Goal: Transaction & Acquisition: Purchase product/service

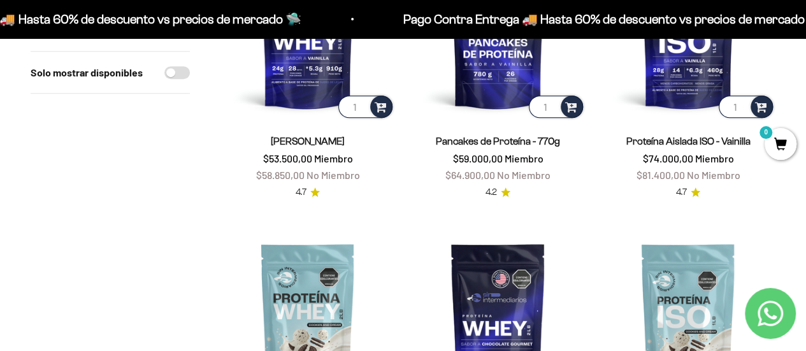
scroll to position [127, 0]
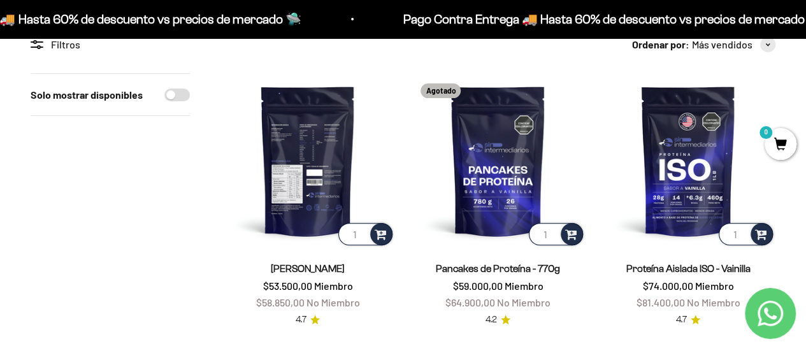
click at [341, 154] on img at bounding box center [307, 160] width 174 height 174
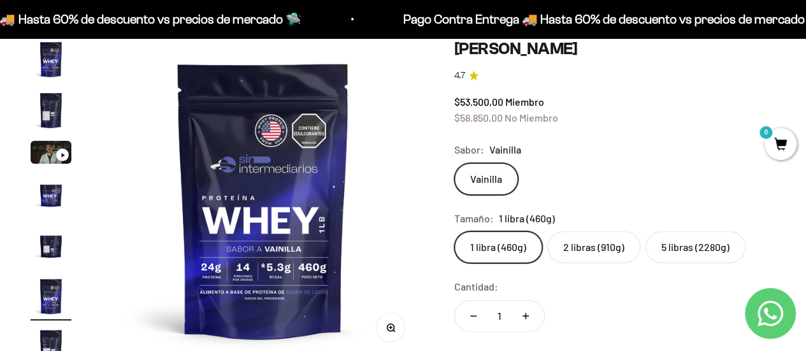
scroll to position [191, 0]
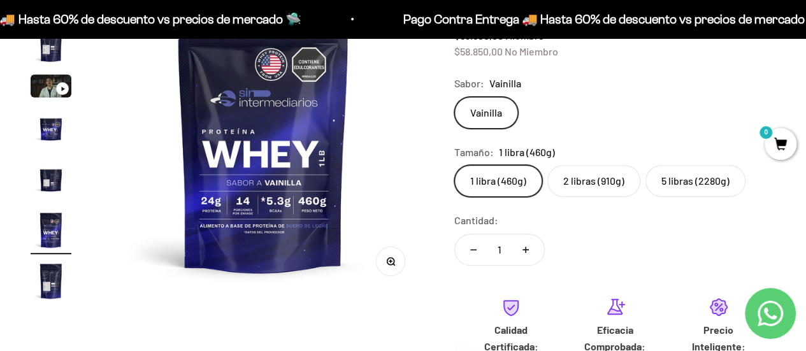
click at [618, 187] on label "2 libras (910g)" at bounding box center [593, 181] width 93 height 32
click at [454, 165] on input "2 libras (910g)" at bounding box center [453, 164] width 1 height 1
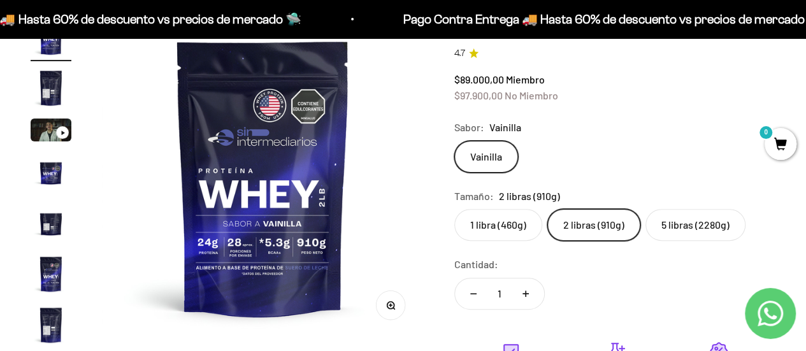
scroll to position [127, 0]
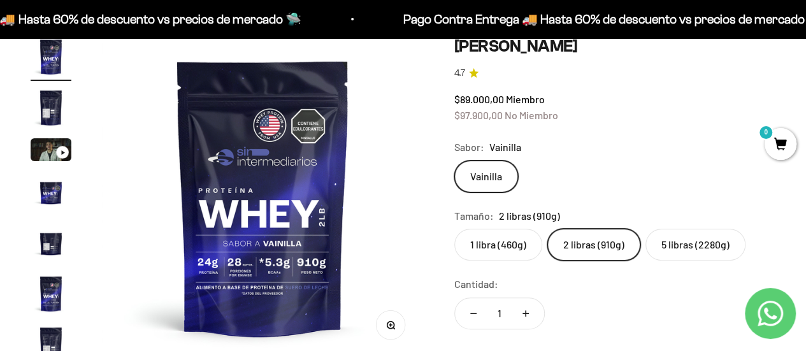
click at [692, 242] on label "5 libras (2280g)" at bounding box center [695, 245] width 100 height 32
click at [454, 229] on input "5 libras (2280g)" at bounding box center [453, 228] width 1 height 1
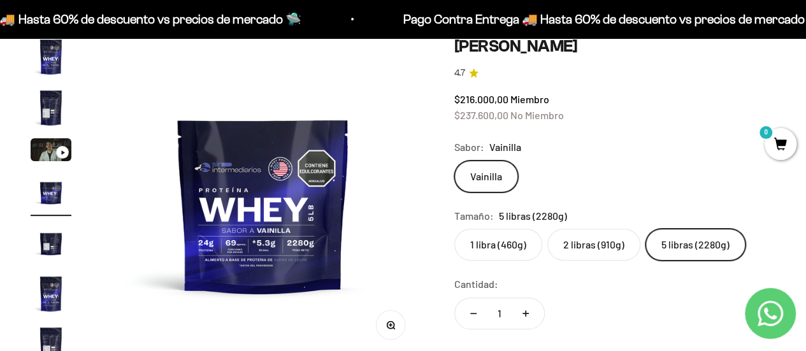
click at [598, 246] on label "2 libras (910g)" at bounding box center [593, 245] width 93 height 32
click at [454, 229] on input "2 libras (910g)" at bounding box center [453, 228] width 1 height 1
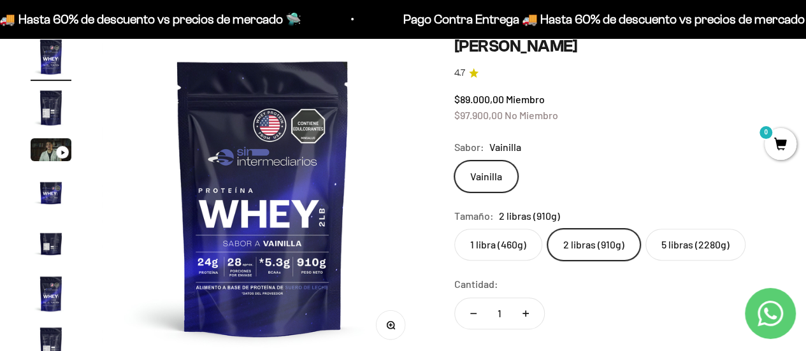
click at [542, 250] on div "1 libra (460g) 2 libras (910g) 5 libras (2280g)" at bounding box center [614, 245] width 321 height 32
click at [529, 241] on label "1 libra (460g)" at bounding box center [498, 245] width 88 height 32
click at [454, 229] on input "1 libra (460g)" at bounding box center [453, 228] width 1 height 1
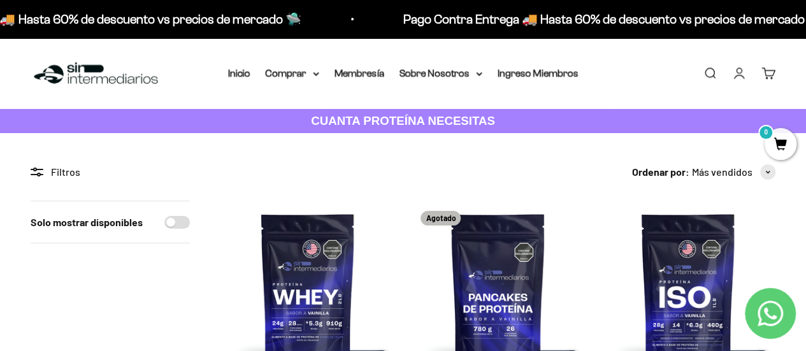
click at [371, 116] on strong "CUANTA PROTEÍNA NECESITAS" at bounding box center [403, 120] width 184 height 13
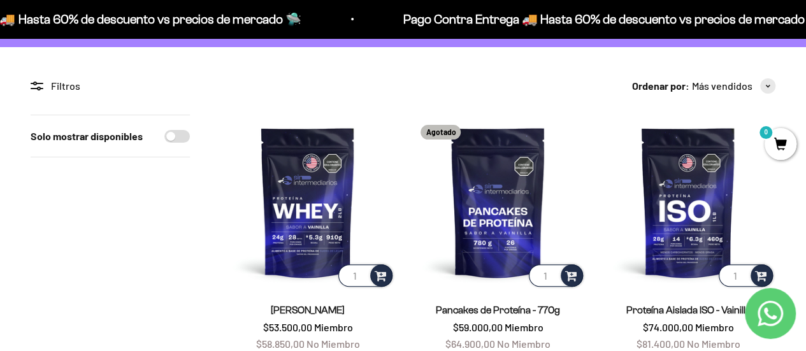
scroll to position [191, 0]
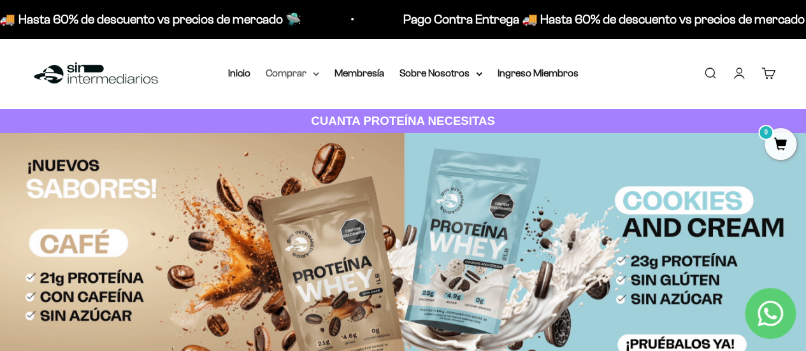
click at [311, 76] on summary "Comprar" at bounding box center [292, 73] width 53 height 17
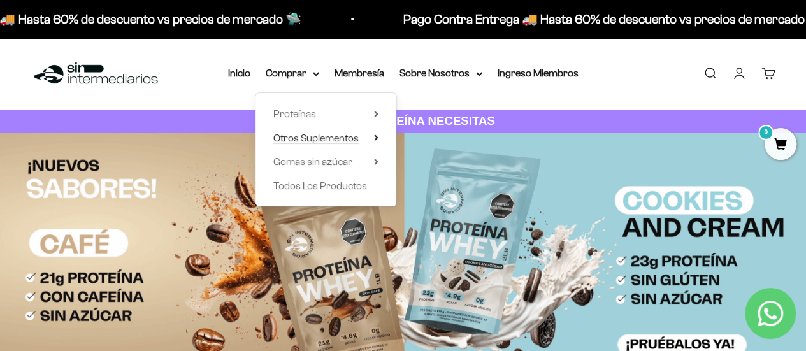
click at [364, 139] on summary "Otros Suplementos" at bounding box center [325, 138] width 105 height 17
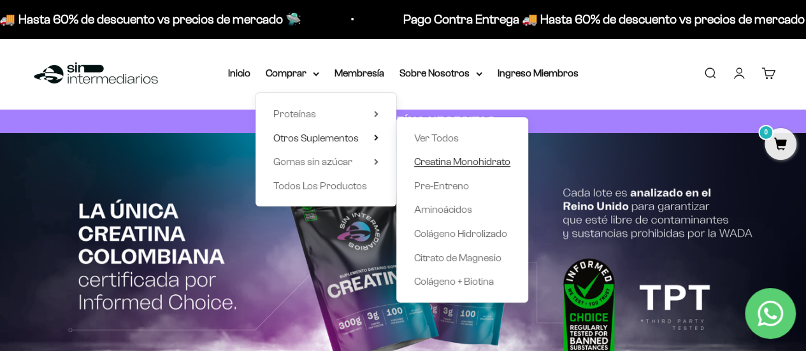
click at [473, 168] on span "Creatina Monohidrato" at bounding box center [462, 161] width 96 height 17
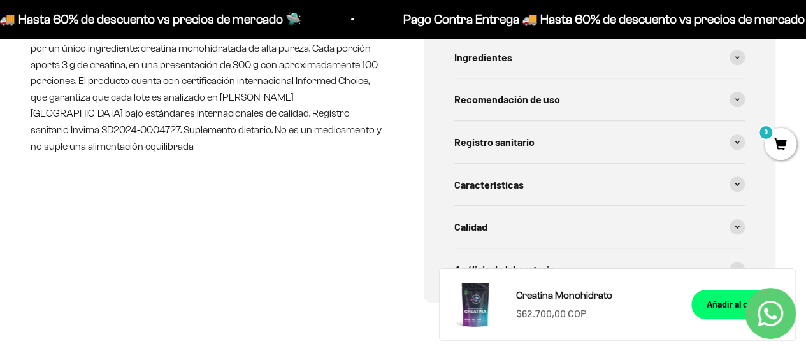
scroll to position [700, 0]
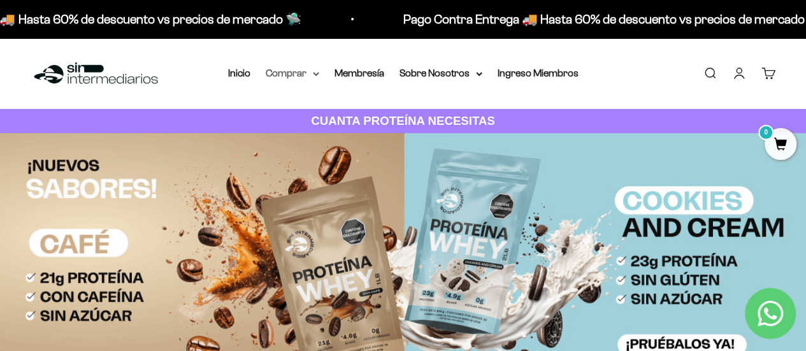
click at [317, 72] on icon at bounding box center [316, 74] width 6 height 4
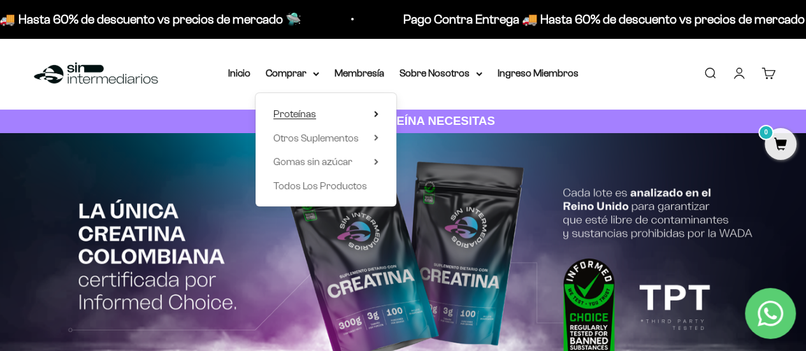
click at [369, 118] on summary "Proteínas" at bounding box center [325, 114] width 105 height 17
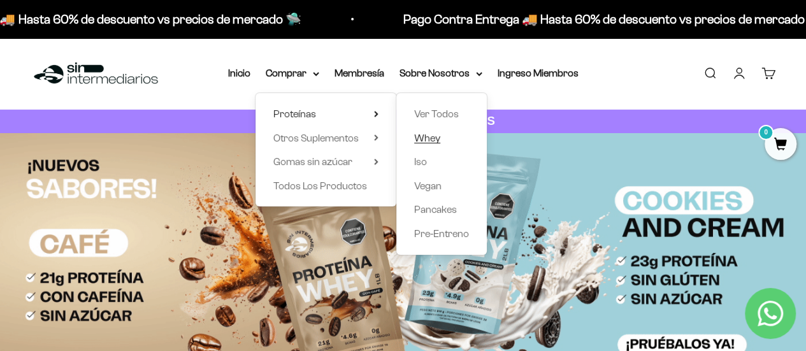
click at [436, 138] on span "Whey" at bounding box center [427, 137] width 26 height 11
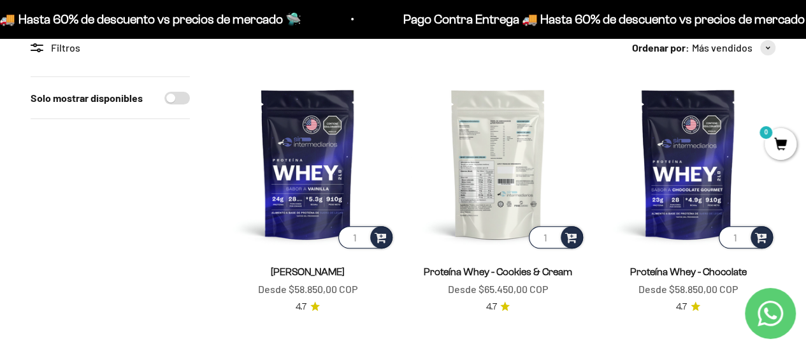
scroll to position [127, 0]
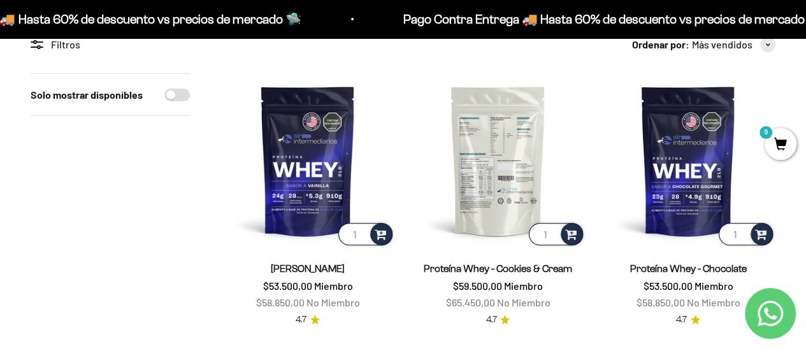
click at [516, 195] on img at bounding box center [497, 160] width 174 height 174
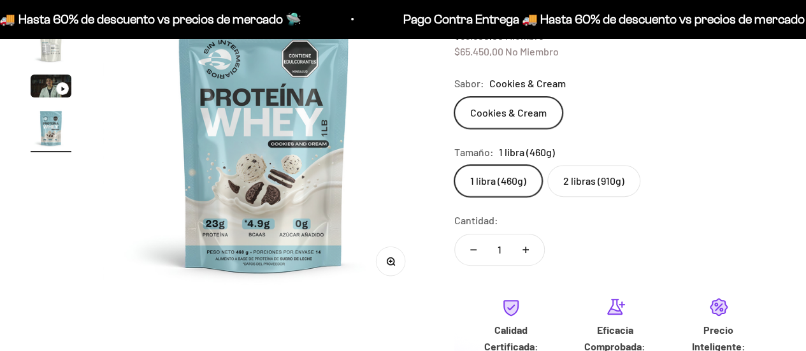
scroll to position [0, 986]
click at [602, 188] on label "2 libras (910g)" at bounding box center [593, 181] width 93 height 32
click at [454, 165] on input "2 libras (910g)" at bounding box center [453, 164] width 1 height 1
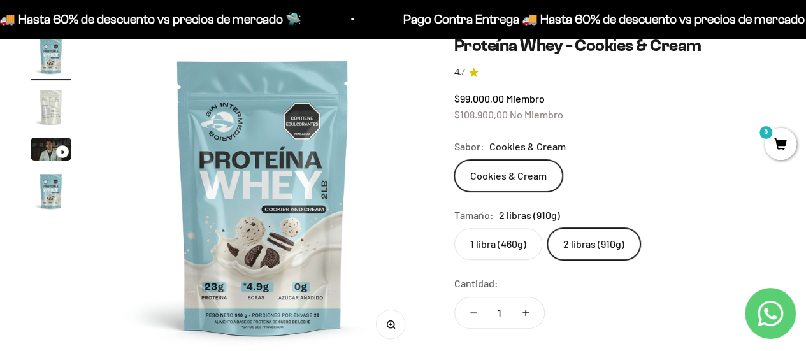
scroll to position [191, 0]
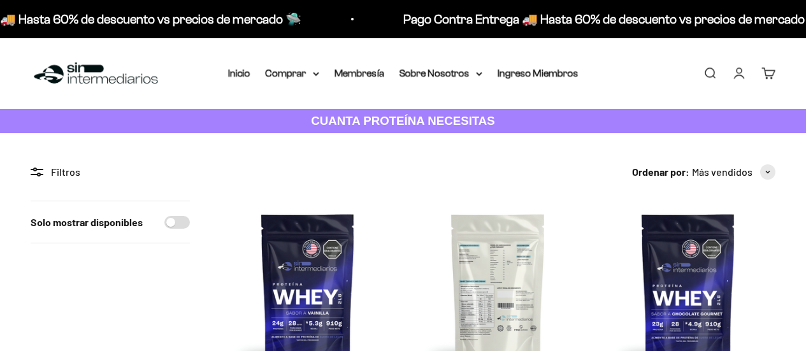
scroll to position [127, 0]
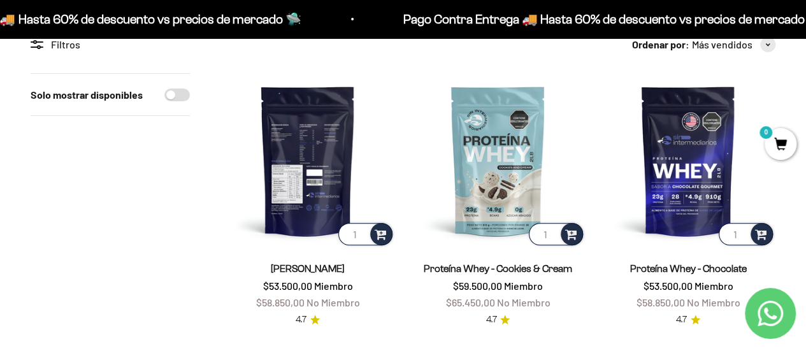
click at [280, 199] on img at bounding box center [307, 160] width 174 height 174
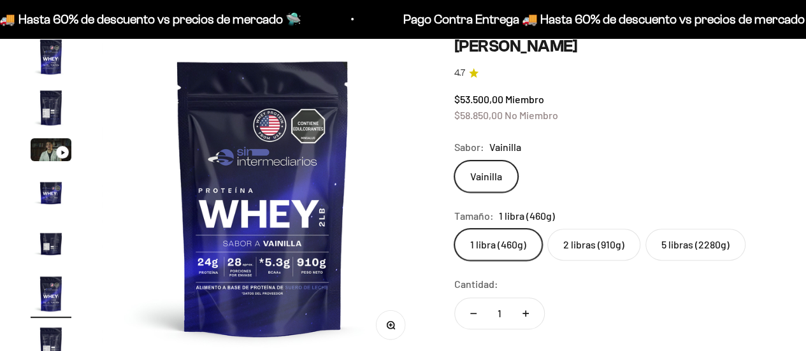
scroll to position [0, 1644]
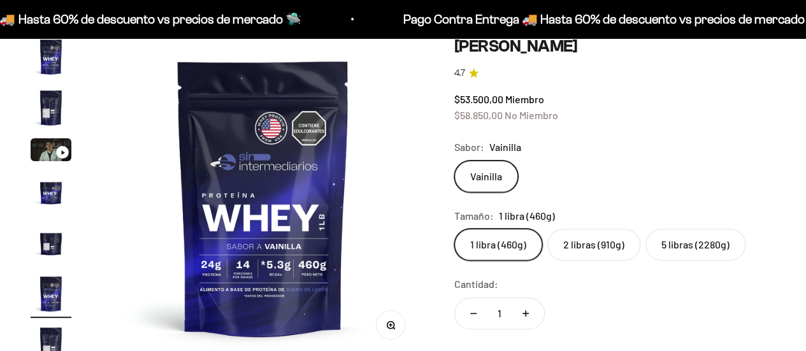
click at [608, 248] on label "2 libras (910g)" at bounding box center [593, 245] width 93 height 32
click at [454, 229] on input "2 libras (910g)" at bounding box center [453, 228] width 1 height 1
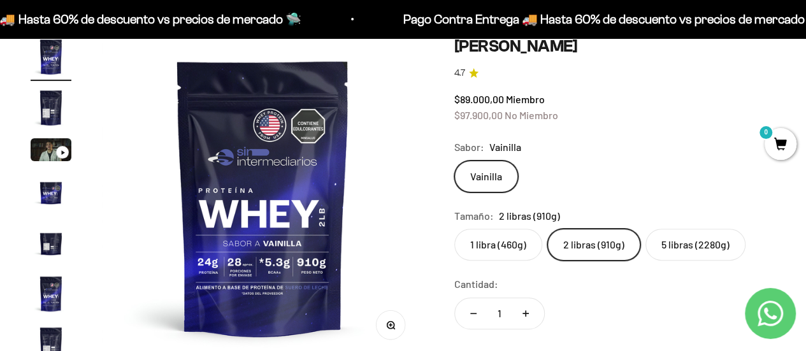
click at [706, 245] on label "5 libras (2280g)" at bounding box center [695, 245] width 100 height 32
click at [454, 229] on input "5 libras (2280g)" at bounding box center [453, 228] width 1 height 1
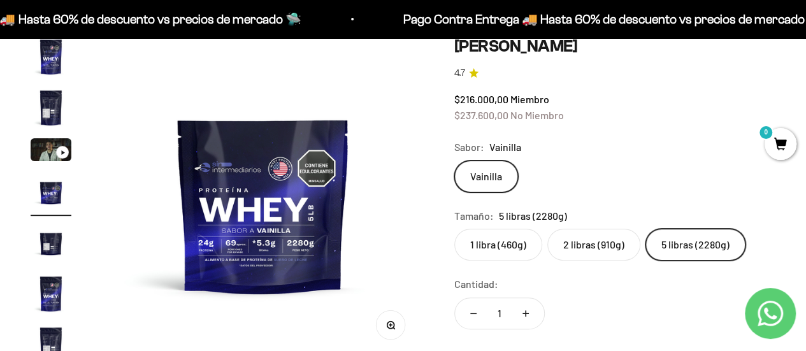
click at [590, 246] on label "2 libras (910g)" at bounding box center [593, 245] width 93 height 32
click at [454, 229] on input "2 libras (910g)" at bounding box center [453, 228] width 1 height 1
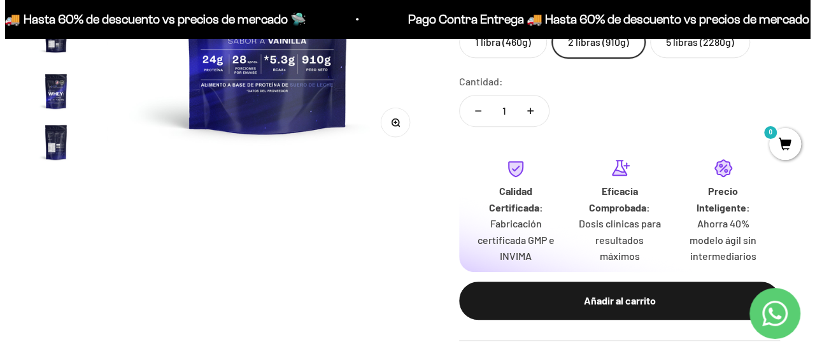
scroll to position [509, 0]
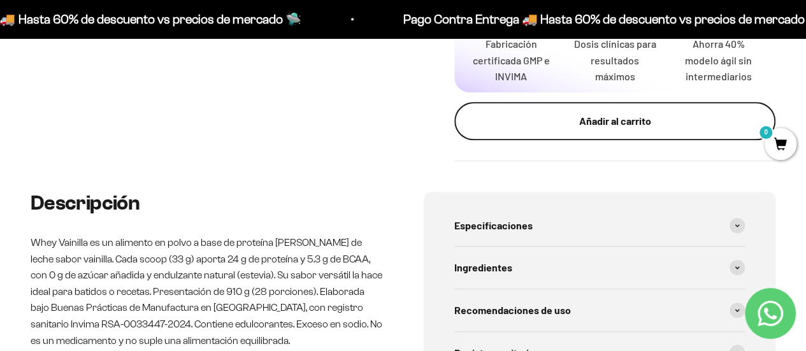
click at [600, 125] on div "Añadir al carrito" at bounding box center [615, 121] width 270 height 17
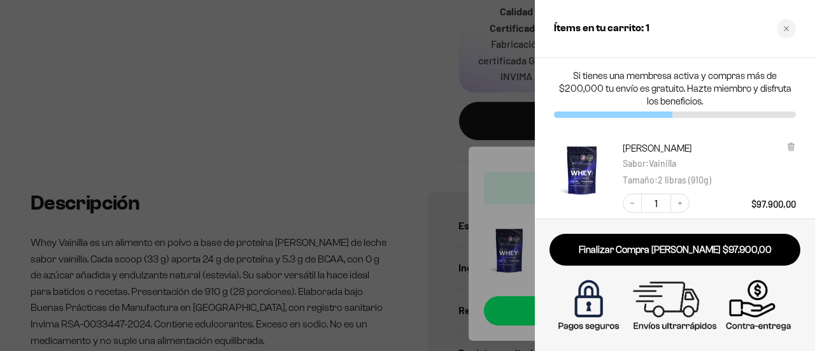
click at [760, 256] on link "Finalizar Compra [PERSON_NAME] $97.900,00" at bounding box center [675, 250] width 251 height 32
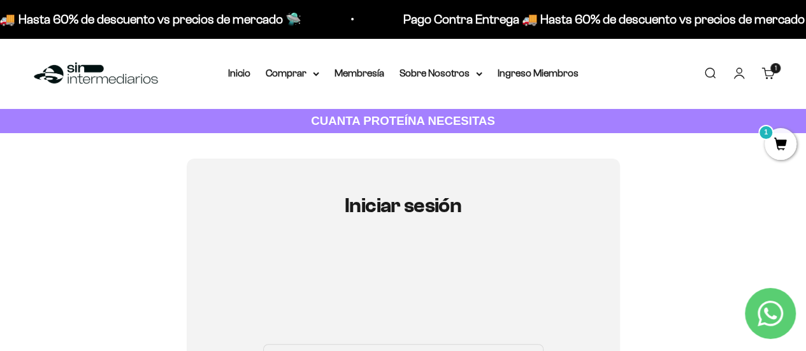
click at [788, 145] on span "1" at bounding box center [780, 144] width 32 height 32
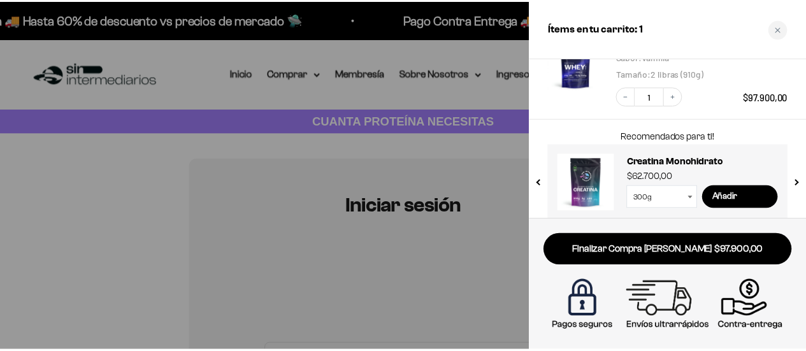
scroll to position [118, 0]
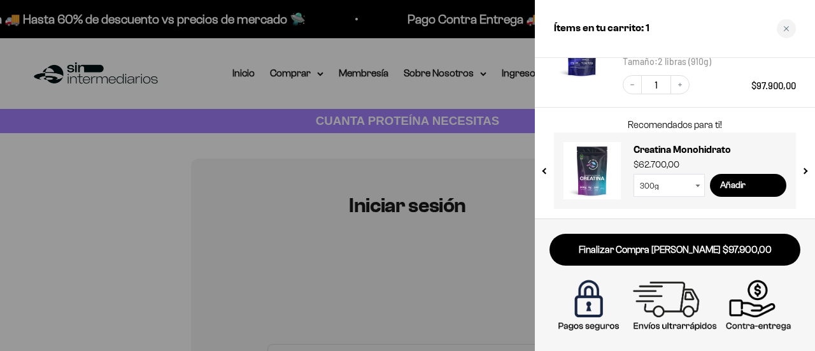
click at [0, 201] on div at bounding box center [407, 175] width 815 height 351
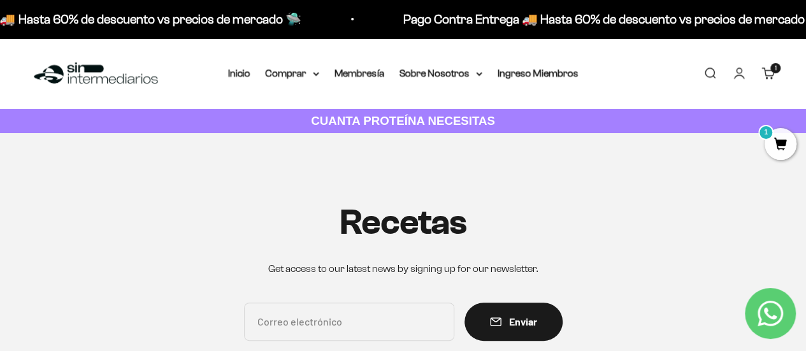
click at [412, 124] on strong "CUANTA PROTEÍNA NECESITAS" at bounding box center [403, 120] width 184 height 13
click at [311, 73] on summary "Comprar" at bounding box center [292, 73] width 53 height 17
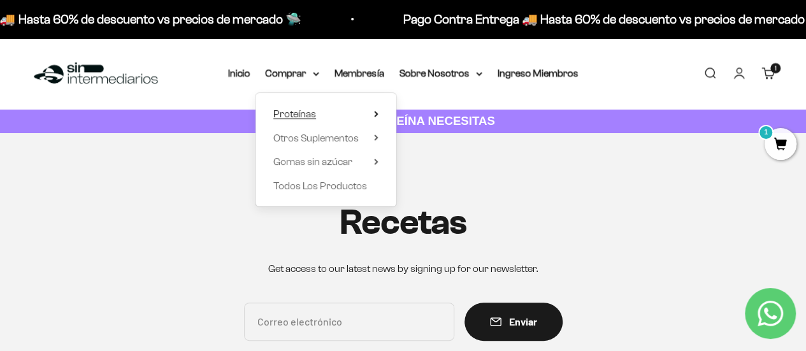
click at [329, 106] on summary "Proteínas" at bounding box center [325, 114] width 105 height 17
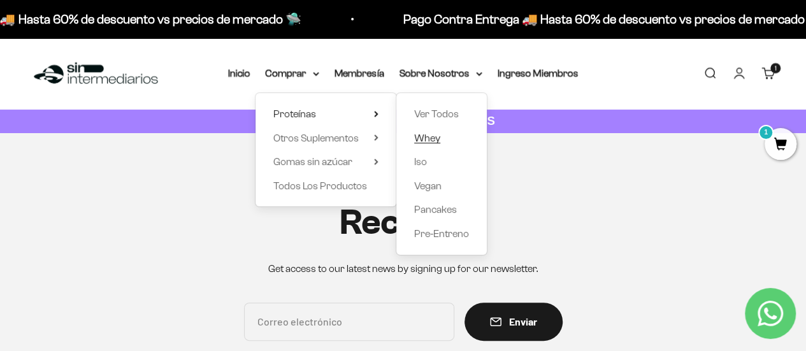
click at [432, 138] on span "Whey" at bounding box center [427, 137] width 26 height 11
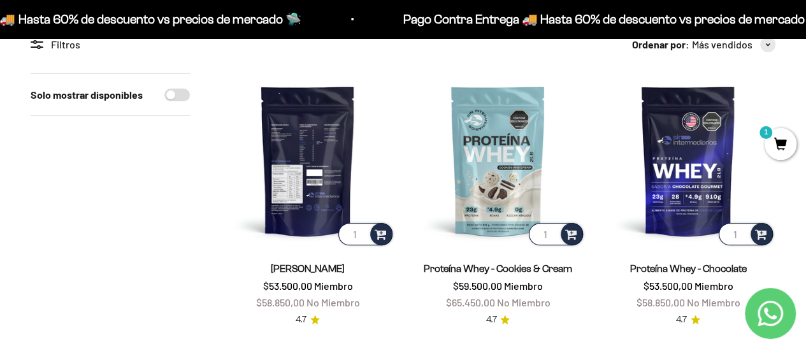
scroll to position [191, 0]
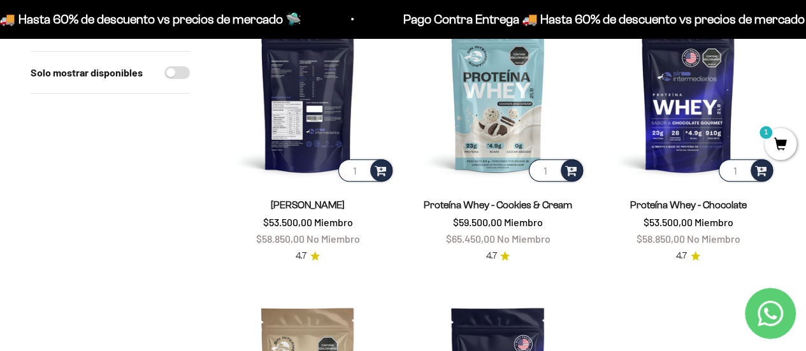
click at [308, 150] on img at bounding box center [307, 97] width 174 height 174
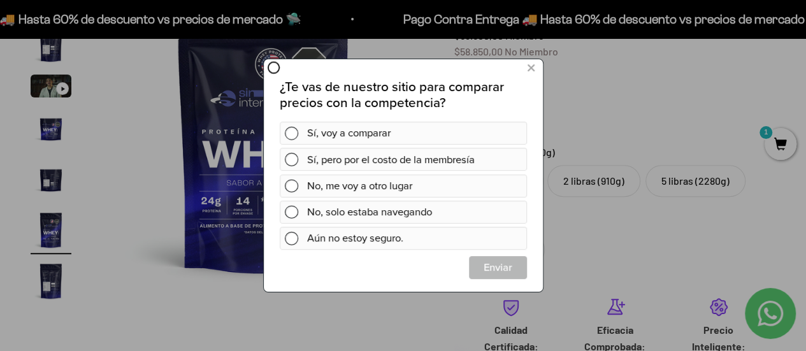
click at [220, 317] on div at bounding box center [403, 175] width 806 height 351
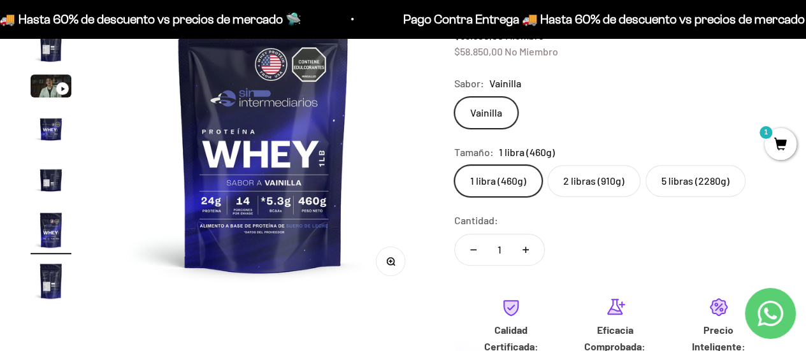
click at [57, 173] on img "Ir al artículo 5" at bounding box center [51, 179] width 41 height 41
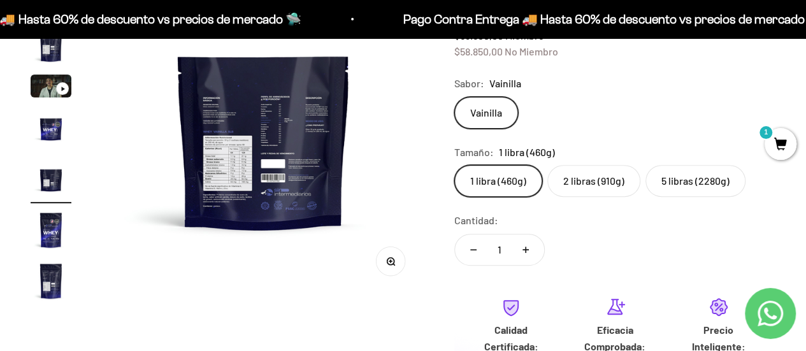
click at [243, 167] on img at bounding box center [264, 134] width 322 height 322
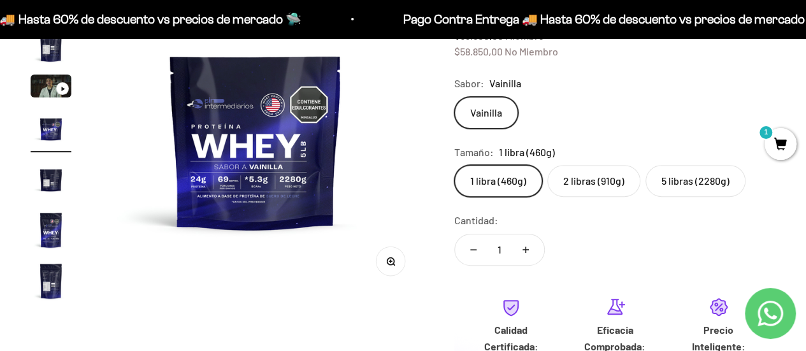
scroll to position [0, 986]
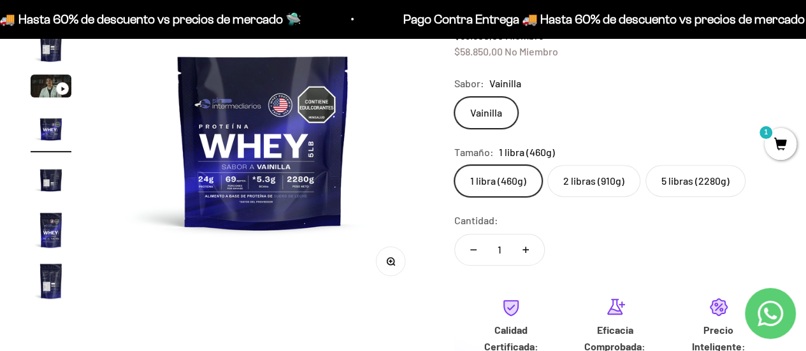
click at [56, 175] on img "Ir al artículo 5" at bounding box center [51, 179] width 41 height 41
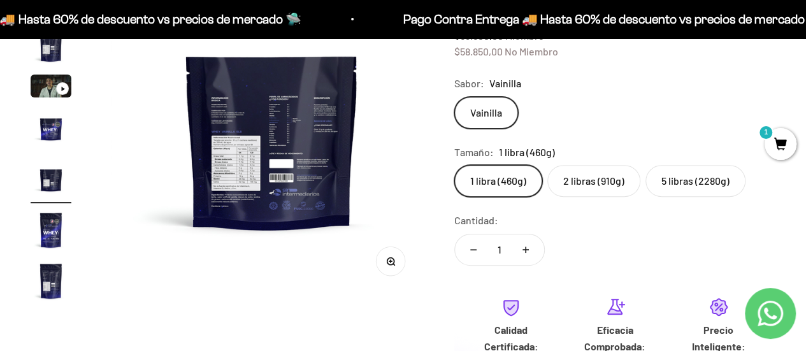
scroll to position [0, 1315]
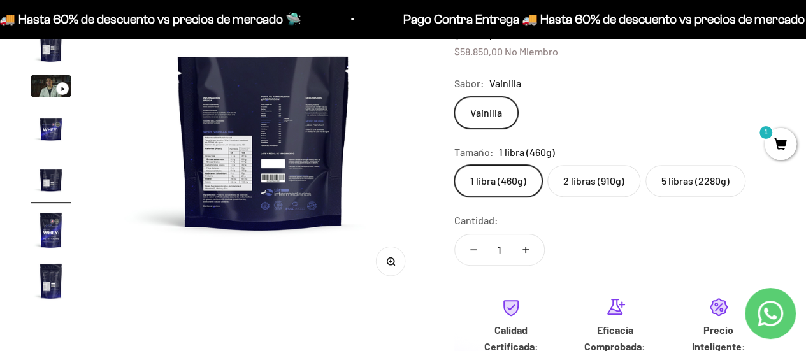
click at [380, 271] on div "Zoom" at bounding box center [390, 260] width 29 height 29
click at [391, 264] on circle "button" at bounding box center [390, 260] width 7 height 7
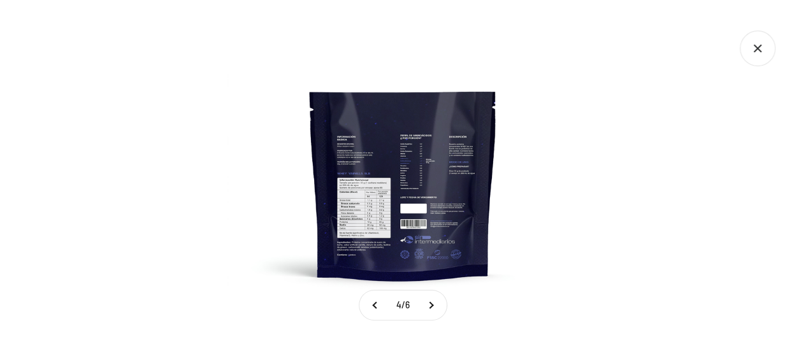
click at [364, 187] on img at bounding box center [402, 175] width 351 height 351
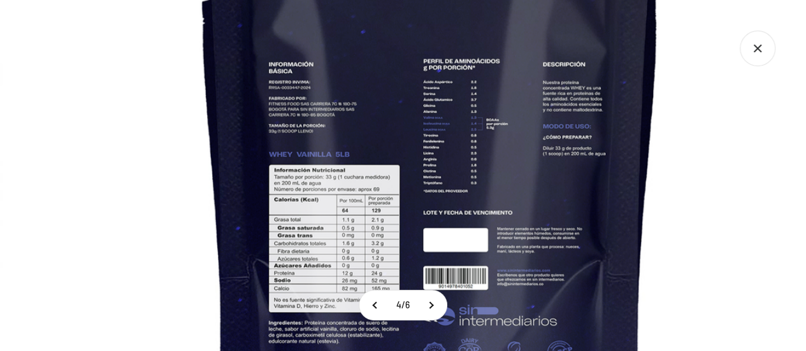
click at [39, 162] on img at bounding box center [430, 159] width 860 height 860
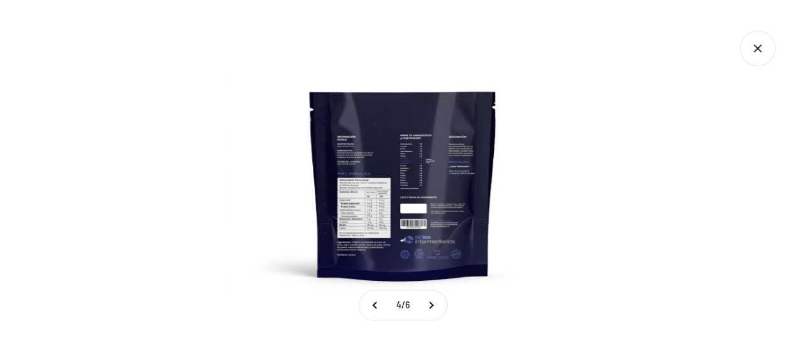
click at [103, 66] on div at bounding box center [403, 175] width 806 height 351
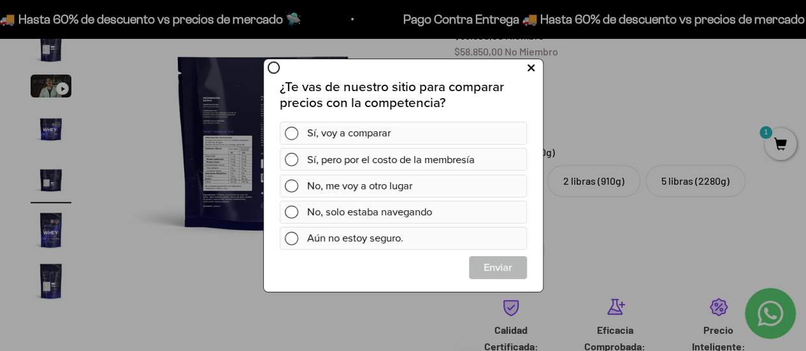
click at [534, 69] on icon at bounding box center [530, 68] width 7 height 17
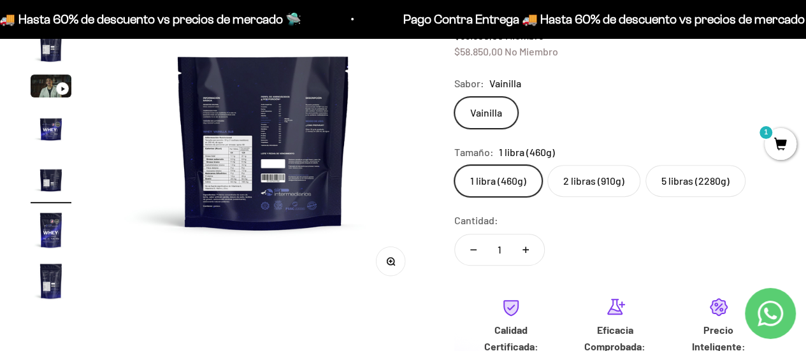
click at [227, 183] on img at bounding box center [264, 134] width 322 height 322
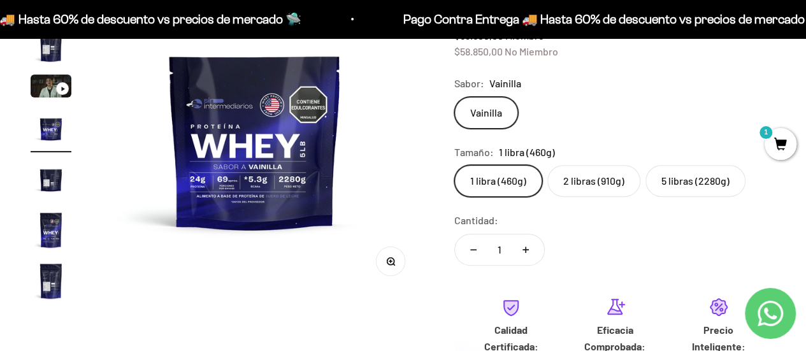
scroll to position [0, 986]
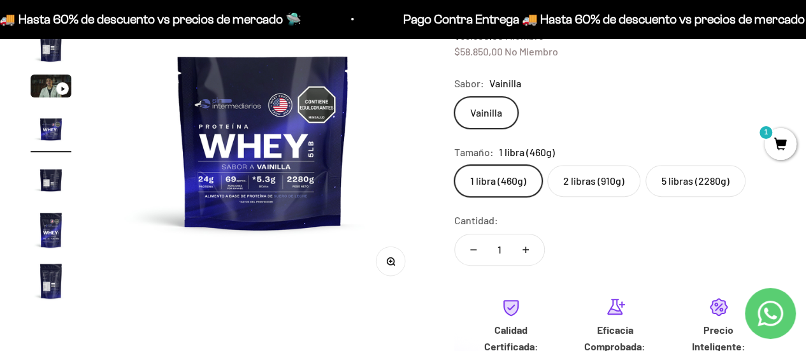
click at [389, 266] on button "Zoom" at bounding box center [390, 260] width 29 height 29
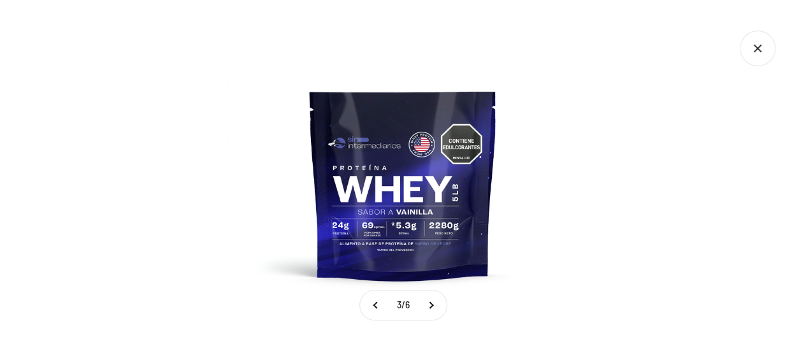
click at [704, 210] on div at bounding box center [403, 175] width 806 height 351
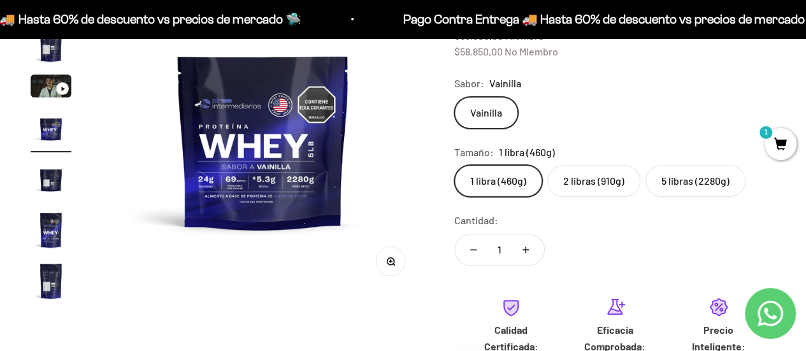
click at [388, 274] on button "Zoom" at bounding box center [390, 260] width 29 height 29
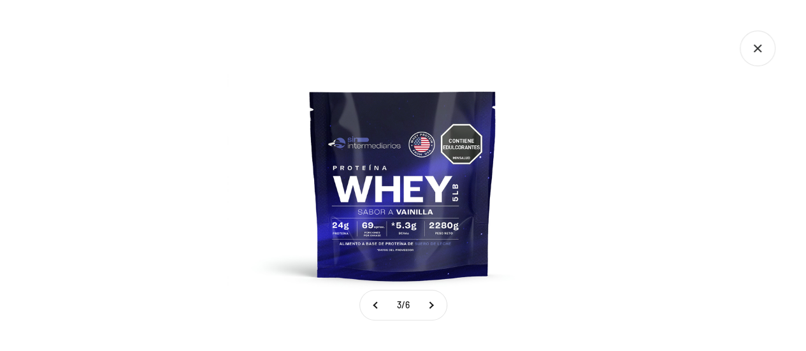
click at [609, 77] on div at bounding box center [403, 175] width 806 height 351
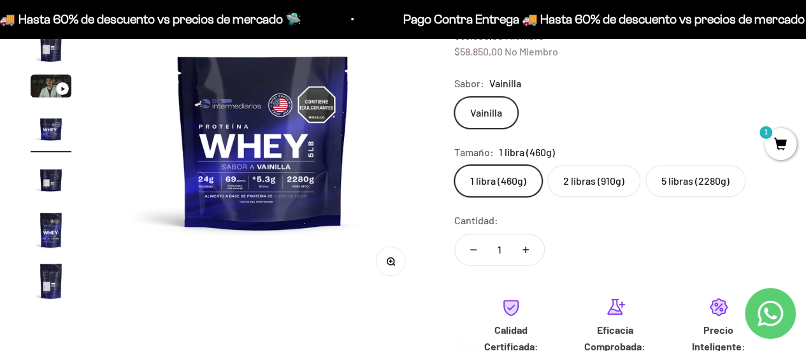
click at [604, 181] on label "2 libras (910g)" at bounding box center [593, 181] width 93 height 32
click at [454, 165] on input "2 libras (910g)" at bounding box center [453, 164] width 1 height 1
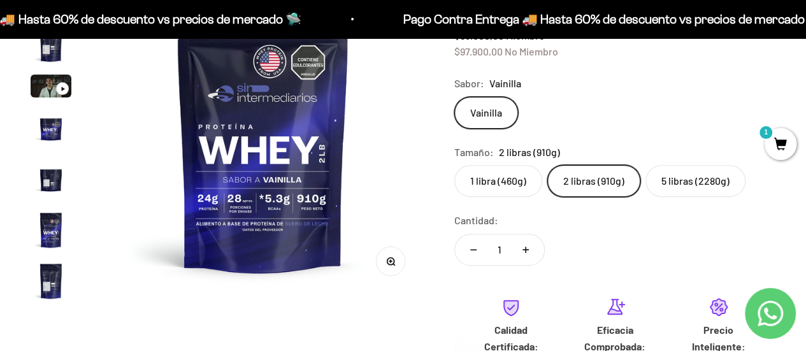
click at [59, 181] on img "Ir al artículo 5" at bounding box center [51, 179] width 41 height 41
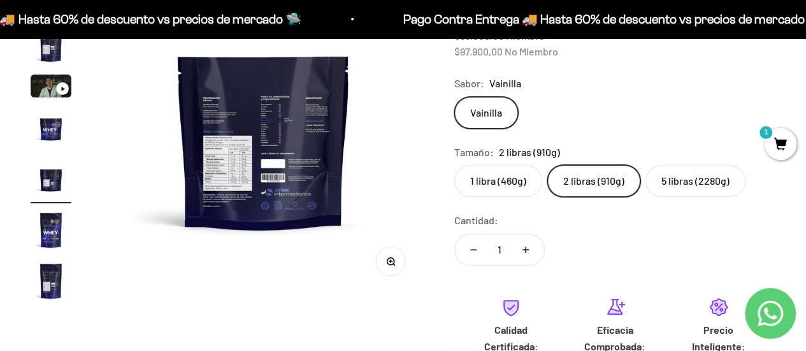
click at [249, 148] on img at bounding box center [264, 134] width 322 height 322
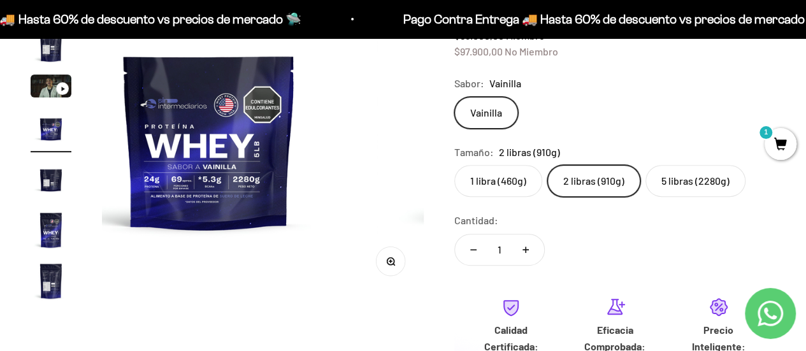
scroll to position [0, 986]
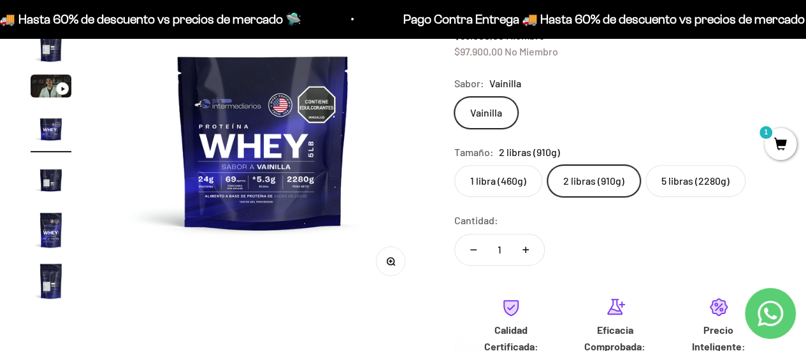
click at [45, 180] on img "Ir al artículo 5" at bounding box center [51, 179] width 41 height 41
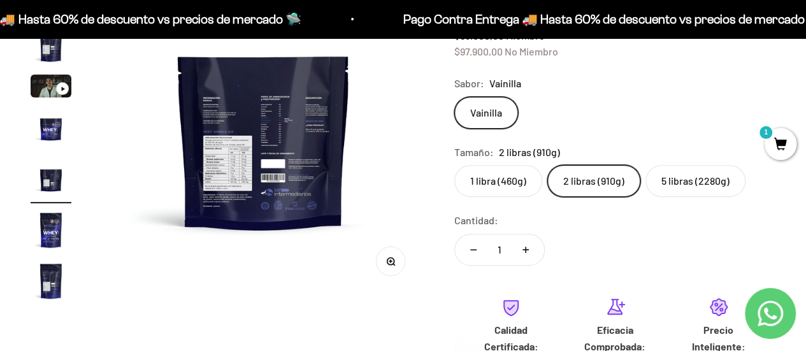
click at [264, 162] on img at bounding box center [264, 134] width 322 height 322
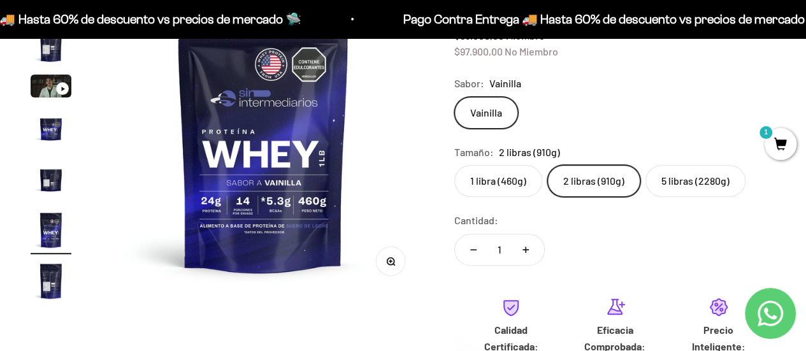
click at [39, 188] on img "Ir al artículo 5" at bounding box center [51, 179] width 41 height 41
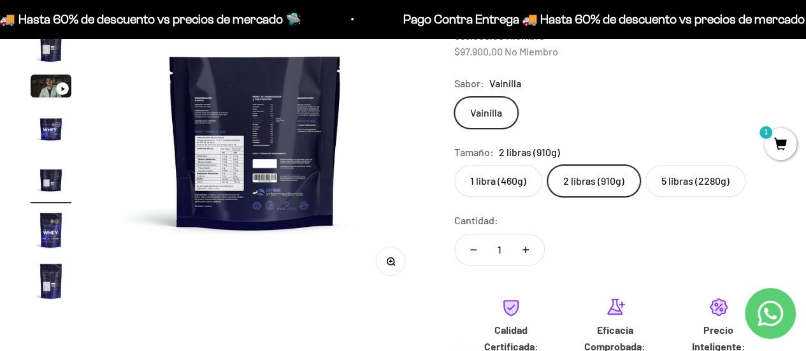
scroll to position [0, 1315]
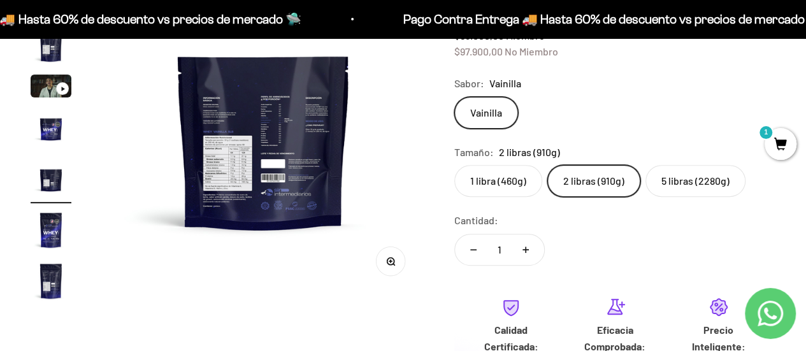
click at [395, 266] on button "Zoom" at bounding box center [390, 260] width 29 height 29
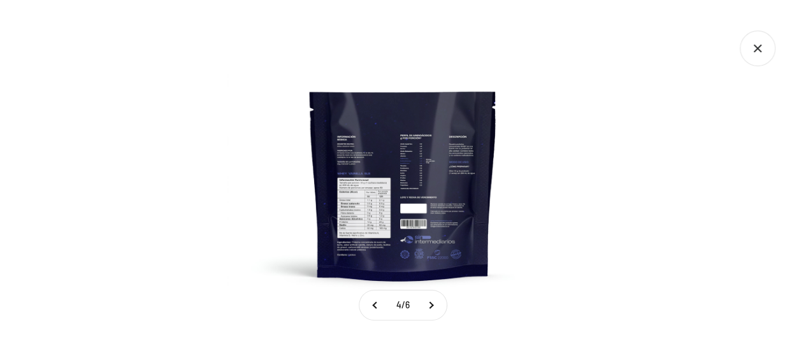
click at [368, 184] on img at bounding box center [402, 175] width 351 height 351
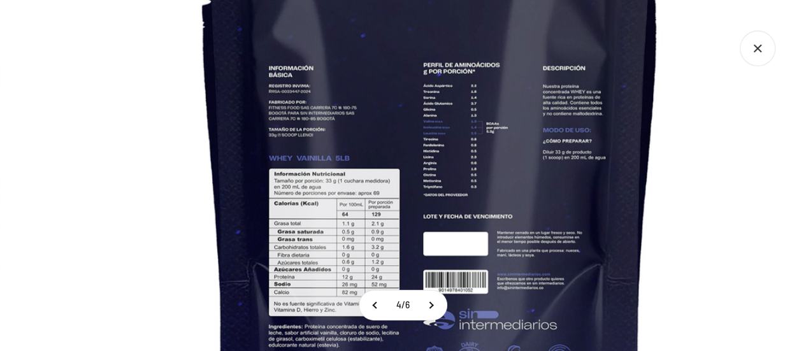
click at [184, 192] on img at bounding box center [430, 163] width 860 height 860
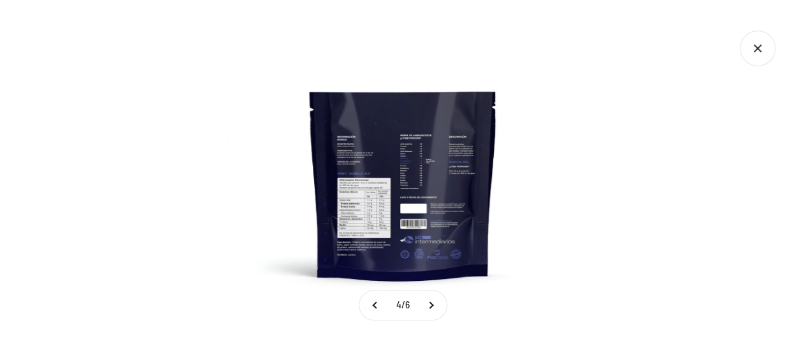
click at [162, 148] on div at bounding box center [403, 175] width 806 height 351
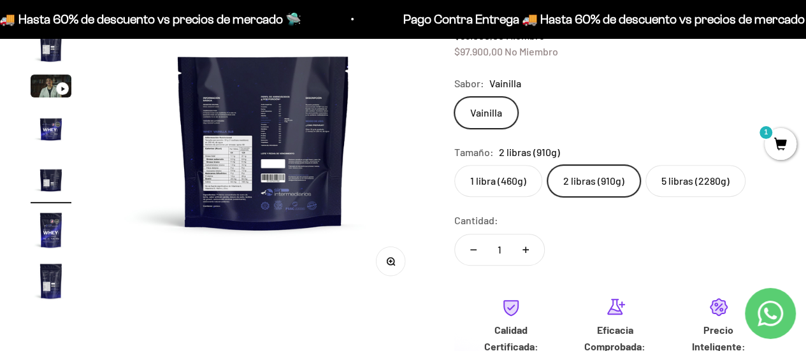
click at [508, 180] on label "1 libra (460g)" at bounding box center [498, 181] width 88 height 32
click at [454, 165] on input "1 libra (460g)" at bounding box center [453, 164] width 1 height 1
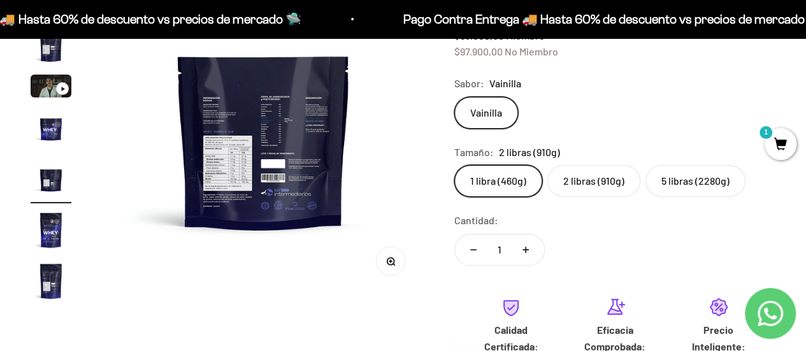
scroll to position [0, 1644]
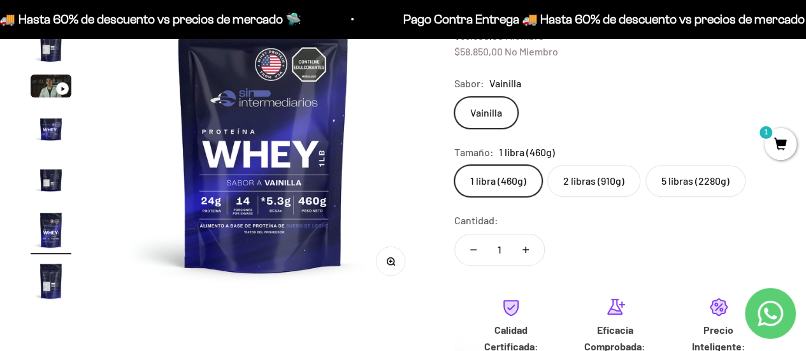
click at [59, 89] on div "Ir al artículo 3" at bounding box center [62, 88] width 13 height 13
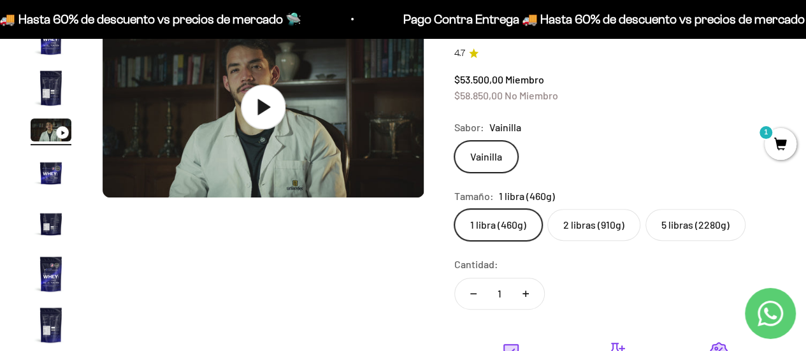
scroll to position [127, 0]
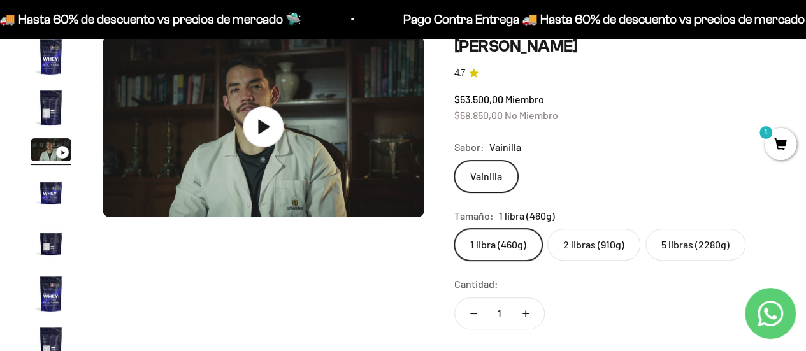
click at [48, 190] on img "Ir al artículo 4" at bounding box center [51, 191] width 41 height 41
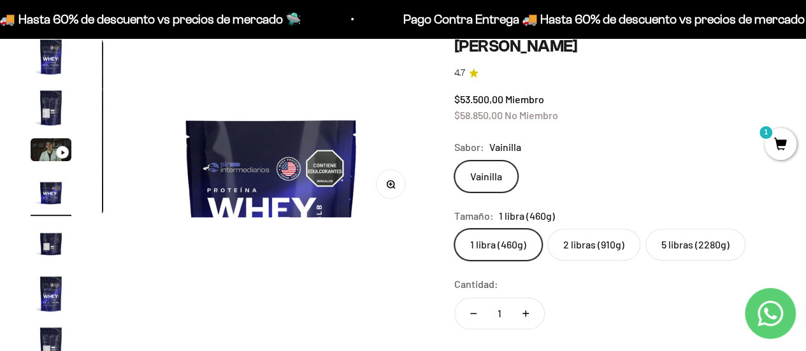
scroll to position [0, 986]
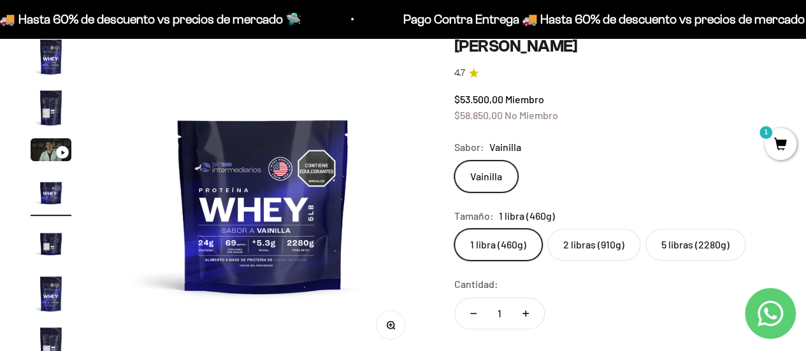
click at [49, 243] on img "Ir al artículo 5" at bounding box center [51, 242] width 41 height 41
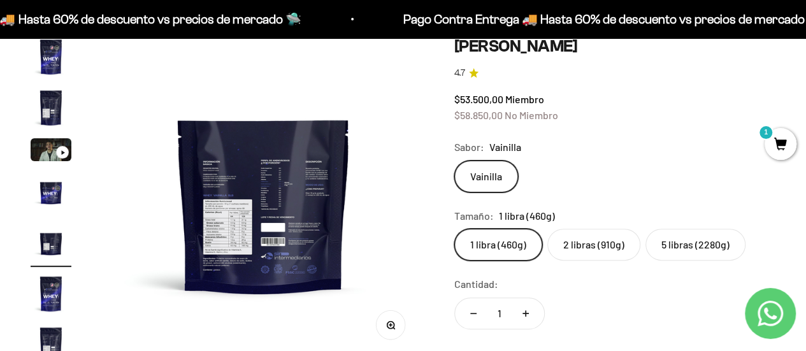
click at [301, 224] on img at bounding box center [264, 197] width 322 height 322
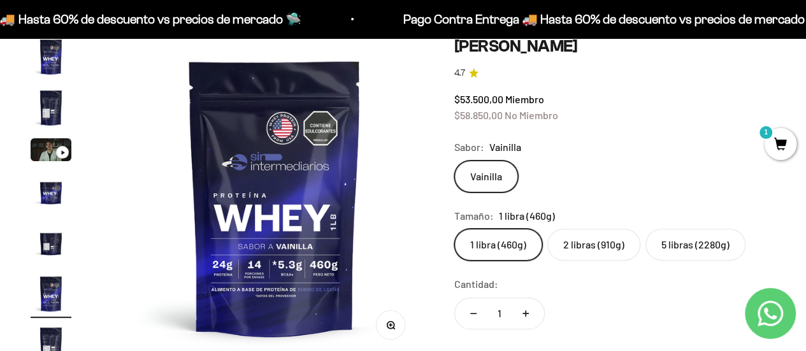
scroll to position [0, 1644]
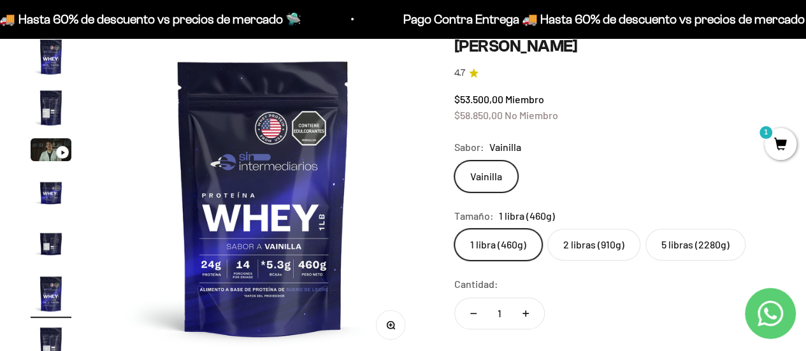
drag, startPoint x: 585, startPoint y: 242, endPoint x: 569, endPoint y: 250, distance: 17.4
click at [584, 242] on label "2 libras (910g)" at bounding box center [593, 245] width 93 height 32
click at [454, 229] on input "2 libras (910g)" at bounding box center [453, 228] width 1 height 1
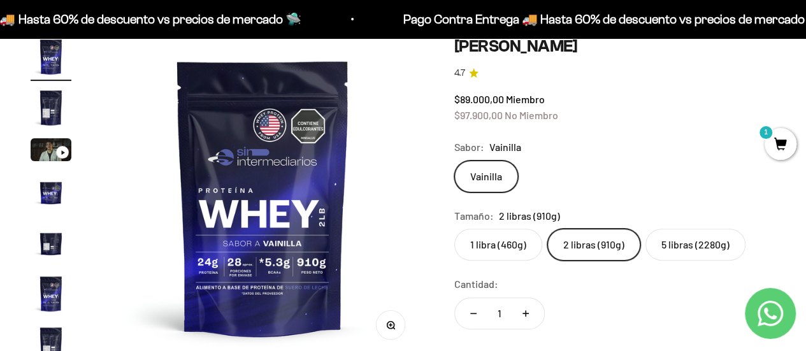
click at [316, 270] on img at bounding box center [263, 197] width 322 height 322
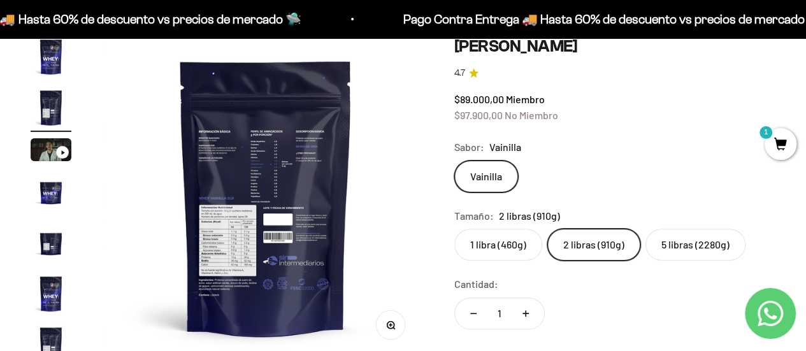
scroll to position [0, 329]
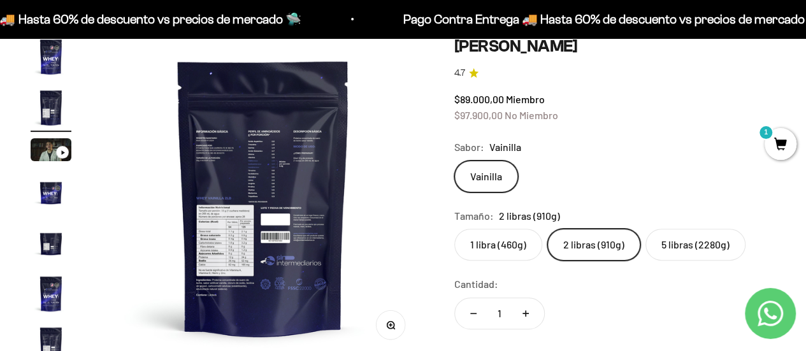
click at [394, 323] on icon "button" at bounding box center [390, 324] width 9 height 9
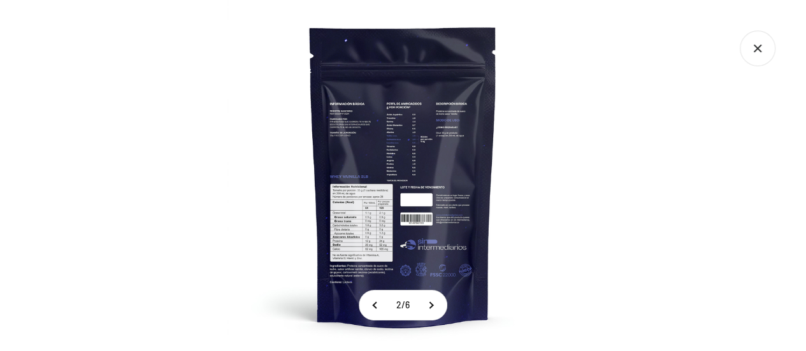
click at [425, 188] on img at bounding box center [402, 175] width 351 height 351
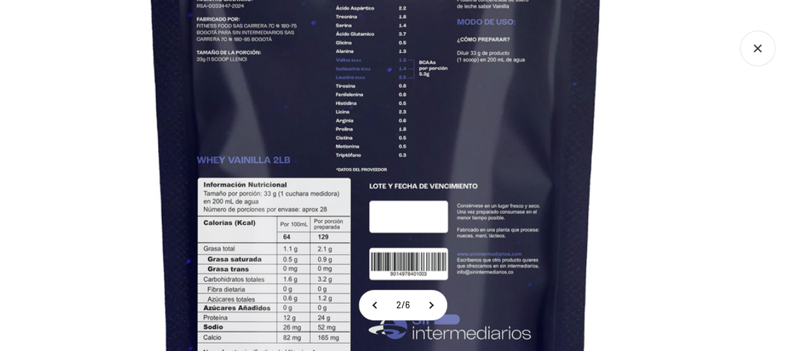
click at [96, 215] on img at bounding box center [376, 157] width 860 height 860
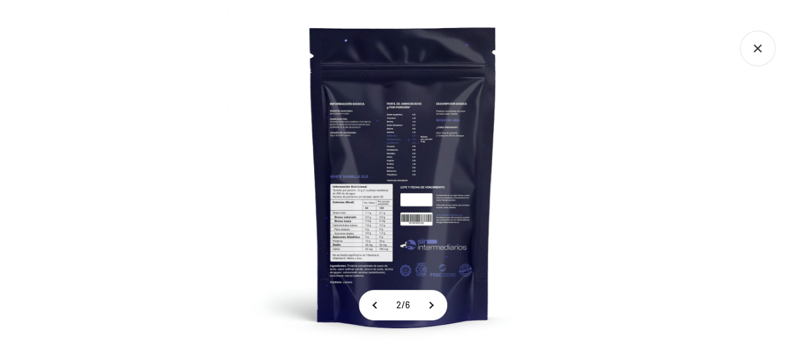
click at [397, 223] on img at bounding box center [402, 175] width 351 height 351
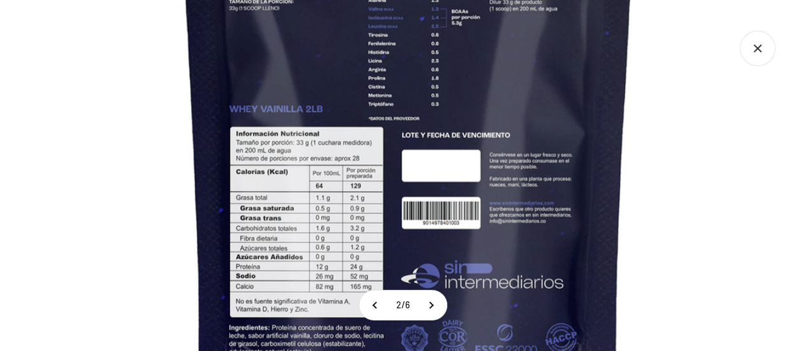
click at [693, 126] on img at bounding box center [408, 107] width 860 height 860
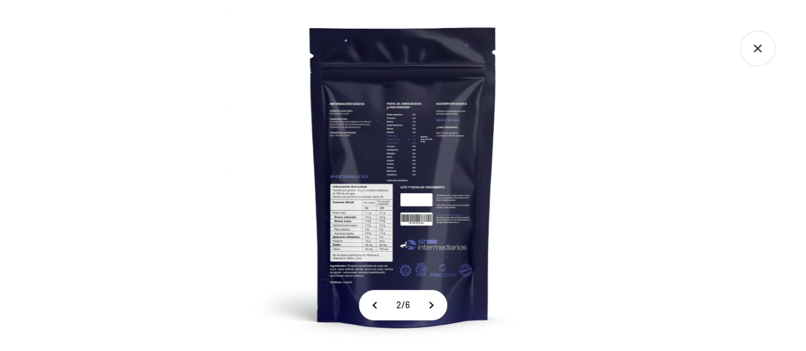
click at [774, 50] on div at bounding box center [403, 175] width 806 height 351
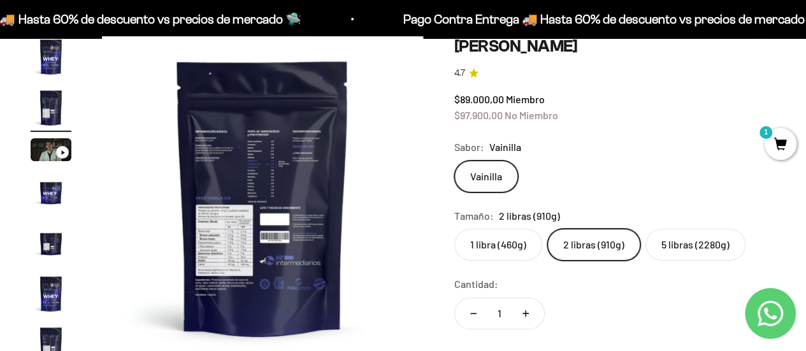
click at [763, 50] on icon "Cerrar galería" at bounding box center [757, 49] width 36 height 36
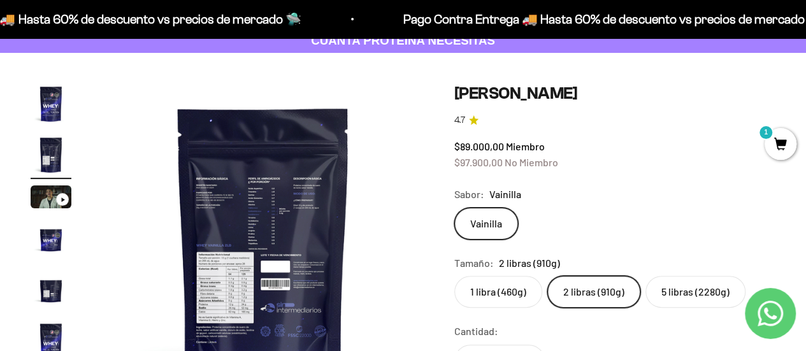
scroll to position [0, 0]
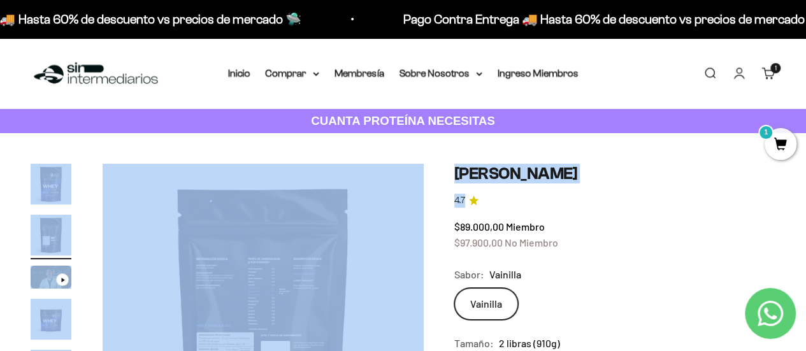
drag, startPoint x: 529, startPoint y: 229, endPoint x: 392, endPoint y: 229, distance: 136.9
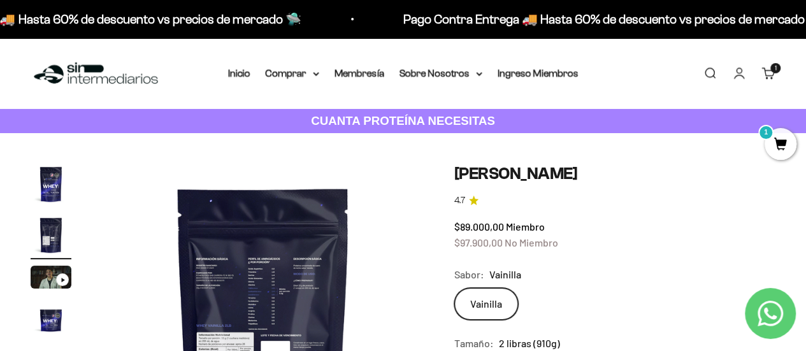
click at [586, 233] on div "$89.000,00 Miembro $97.900,00 No Miembro" at bounding box center [614, 234] width 321 height 32
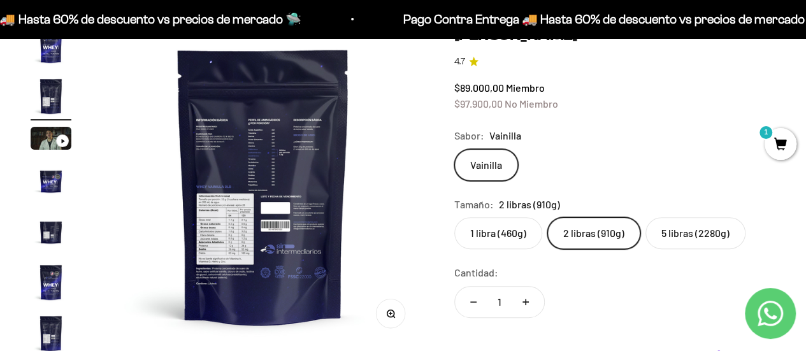
scroll to position [255, 0]
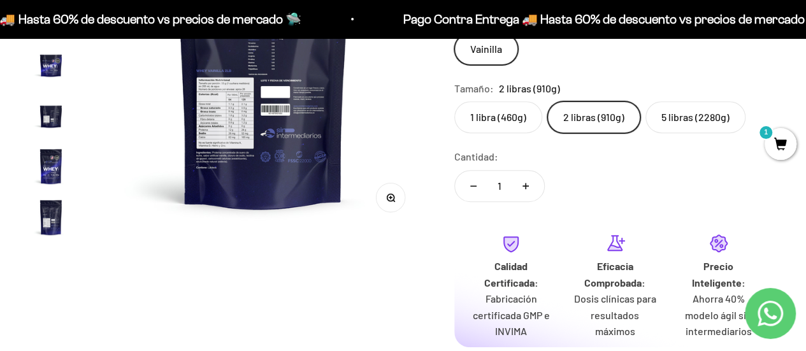
click at [56, 73] on img "Ir al artículo 4" at bounding box center [51, 64] width 41 height 41
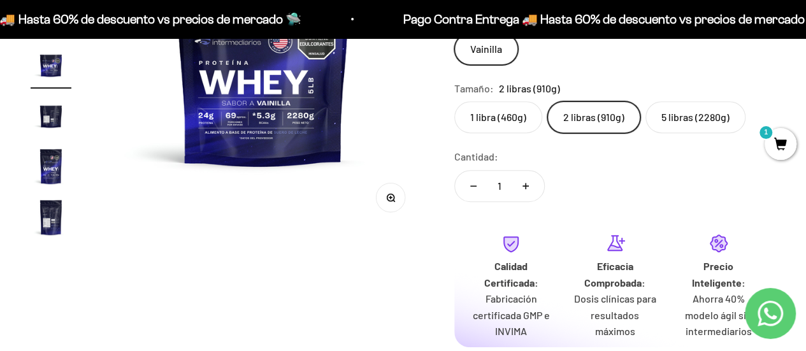
scroll to position [64, 0]
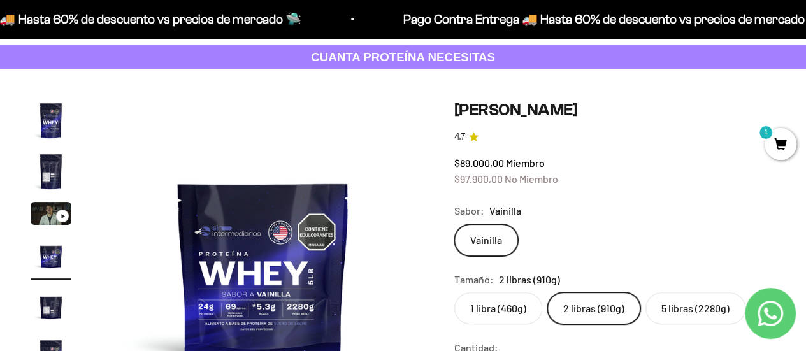
click at [55, 169] on img "Ir al artículo 2" at bounding box center [51, 171] width 41 height 41
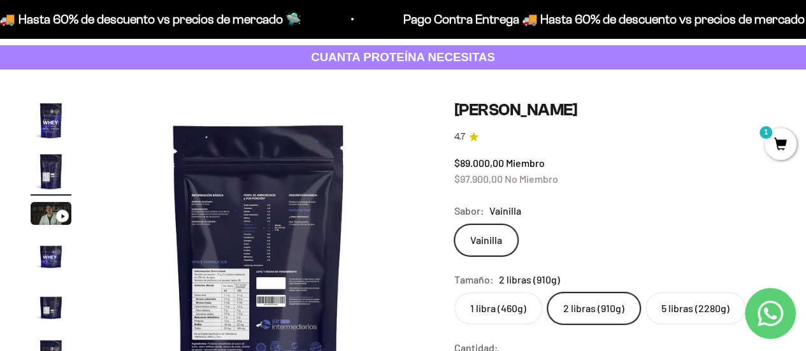
scroll to position [0, 329]
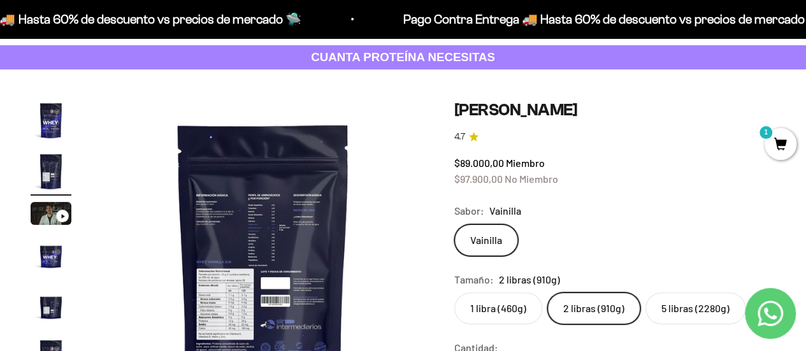
click at [262, 286] on img at bounding box center [264, 261] width 322 height 322
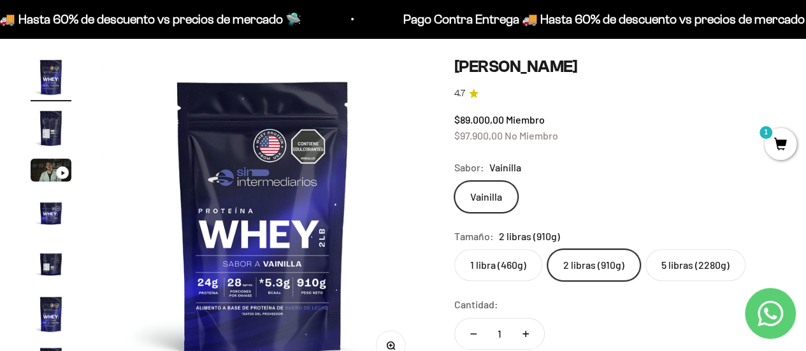
scroll to position [127, 0]
